Goal: Transaction & Acquisition: Purchase product/service

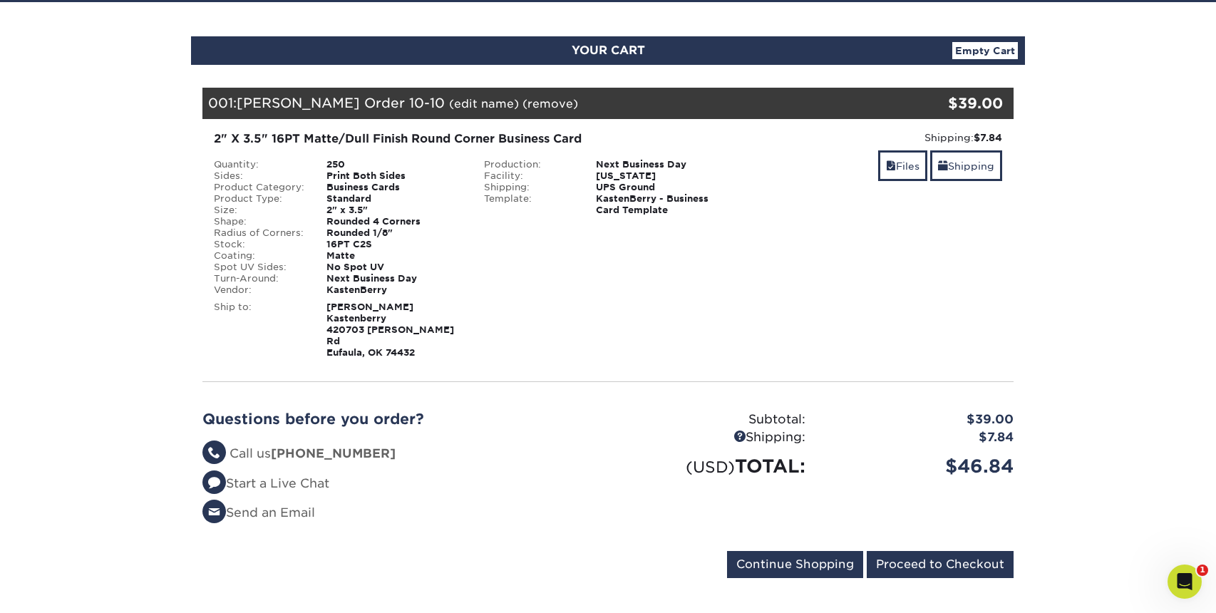
scroll to position [132, 0]
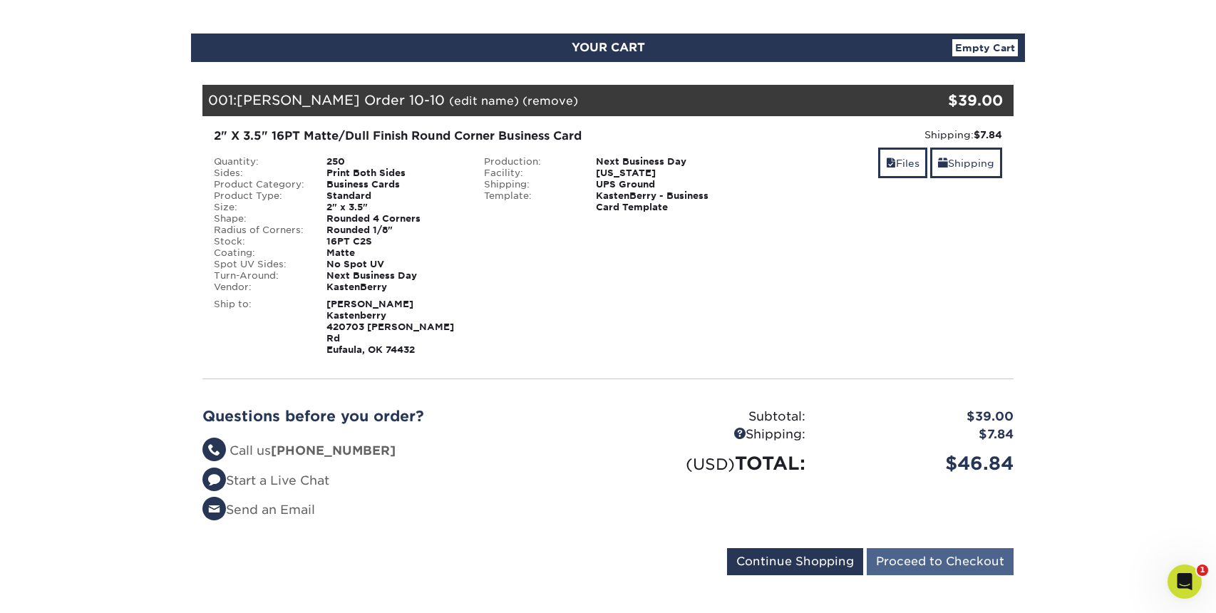
click at [955, 549] on input "Proceed to Checkout" at bounding box center [940, 561] width 147 height 27
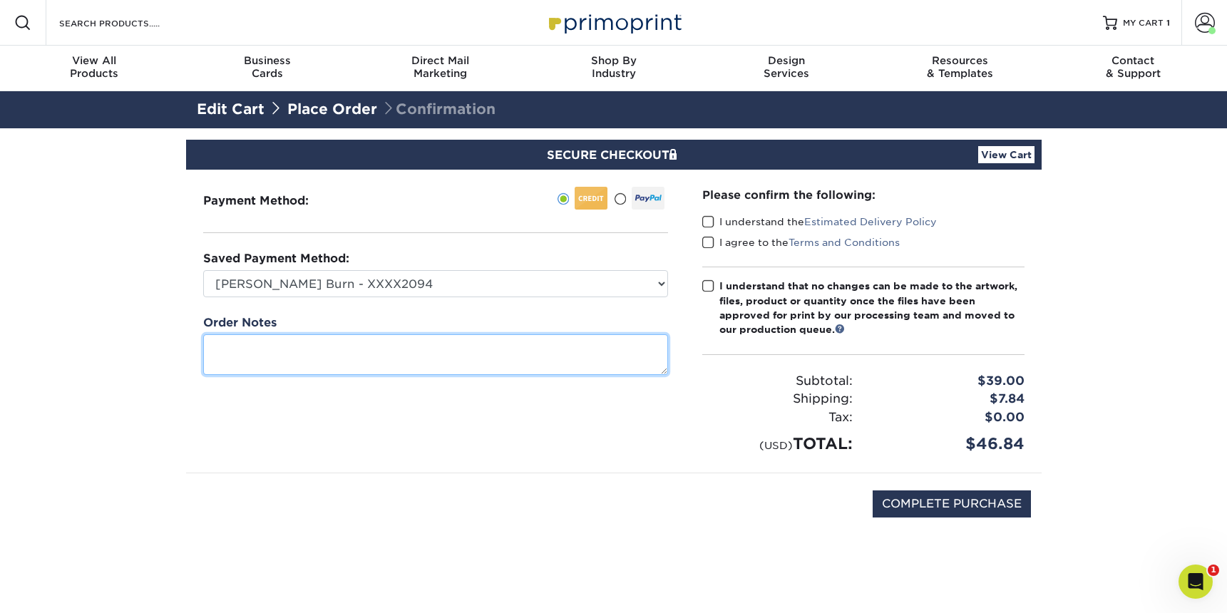
click at [455, 353] on textarea at bounding box center [435, 354] width 465 height 41
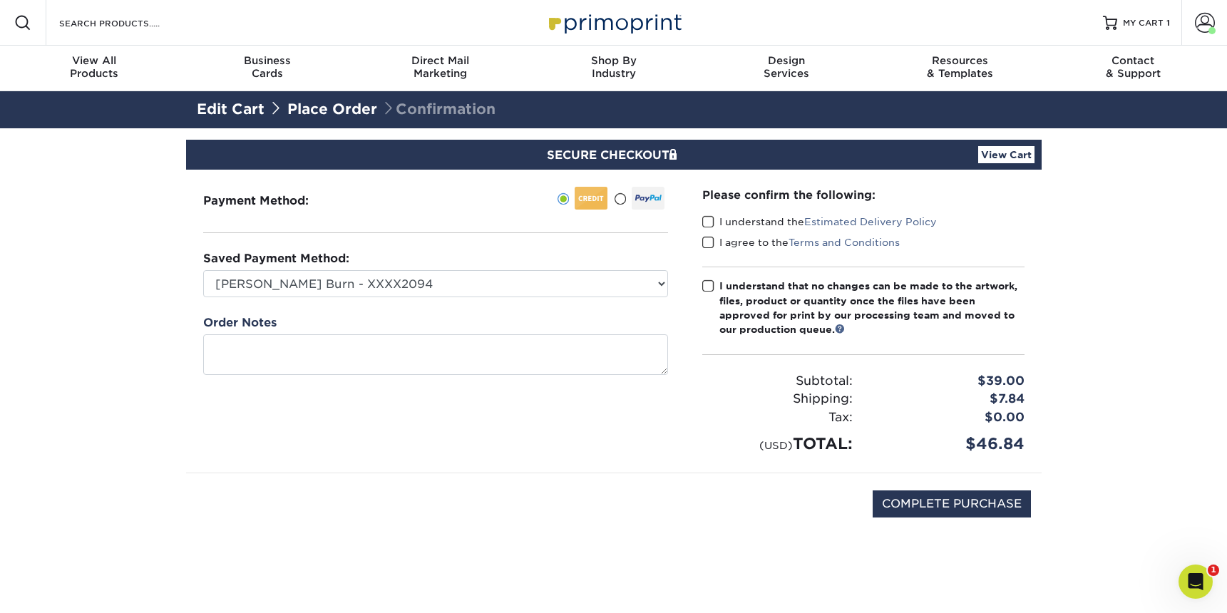
click at [897, 467] on div "Please confirm the following: I understand the Estimated Delivery Policy I agre…" at bounding box center [863, 321] width 356 height 303
click at [726, 223] on label "I understand the Estimated Delivery Policy" at bounding box center [819, 222] width 234 height 14
click at [0, 0] on input "I understand the Estimated Delivery Policy" at bounding box center [0, 0] width 0 height 0
click at [725, 239] on label "I agree to the Terms and Conditions" at bounding box center [800, 242] width 197 height 14
click at [0, 0] on input "I agree to the Terms and Conditions" at bounding box center [0, 0] width 0 height 0
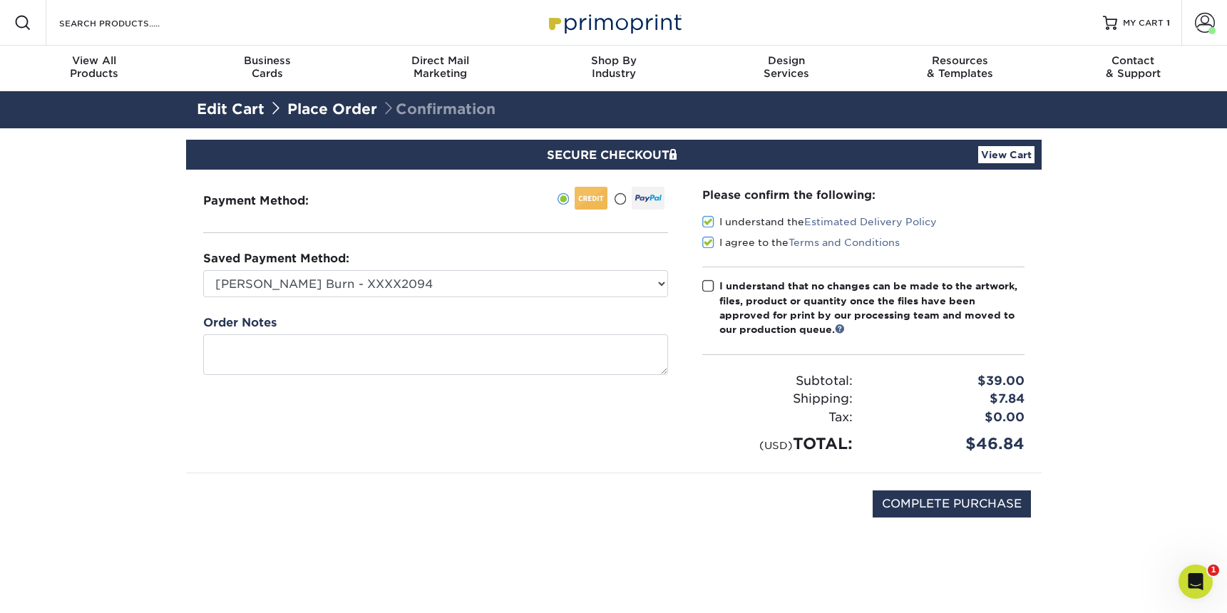
click at [765, 293] on div "I understand that no changes can be made to the artwork, files, product or quan…" at bounding box center [871, 308] width 305 height 58
click at [0, 0] on input "I understand that no changes can be made to the artwork, files, product or quan…" at bounding box center [0, 0] width 0 height 0
click at [960, 490] on input "COMPLETE PURCHASE" at bounding box center [951, 503] width 158 height 27
type input "PROCESSING, PLEASE WAIT..."
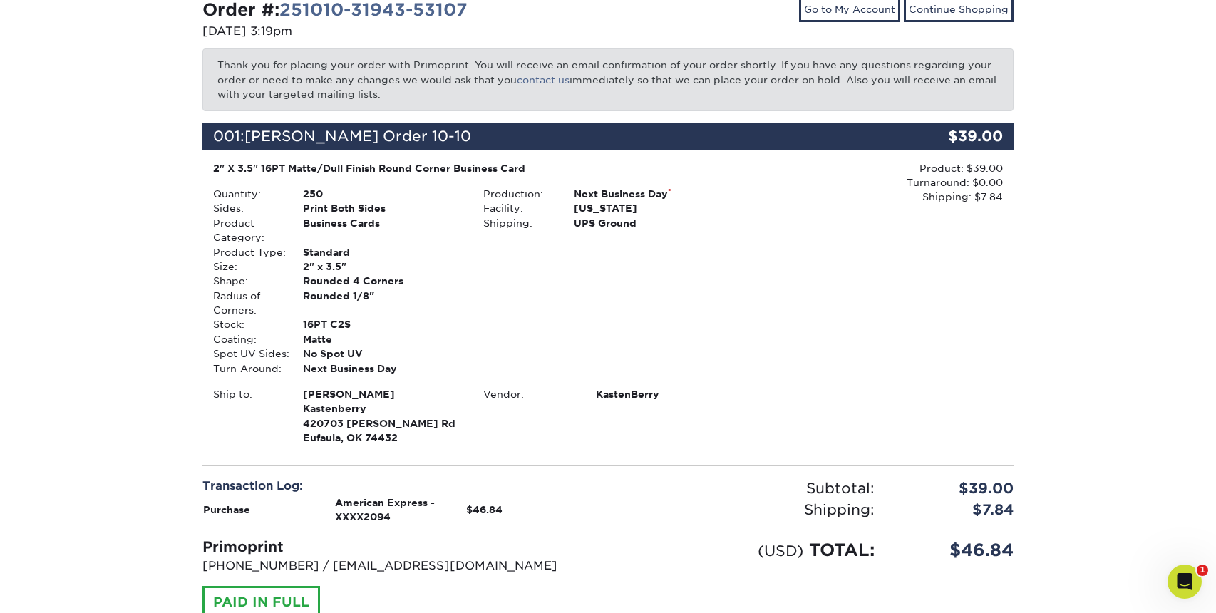
scroll to position [313, 0]
